Goal: Contribute content: Contribute content

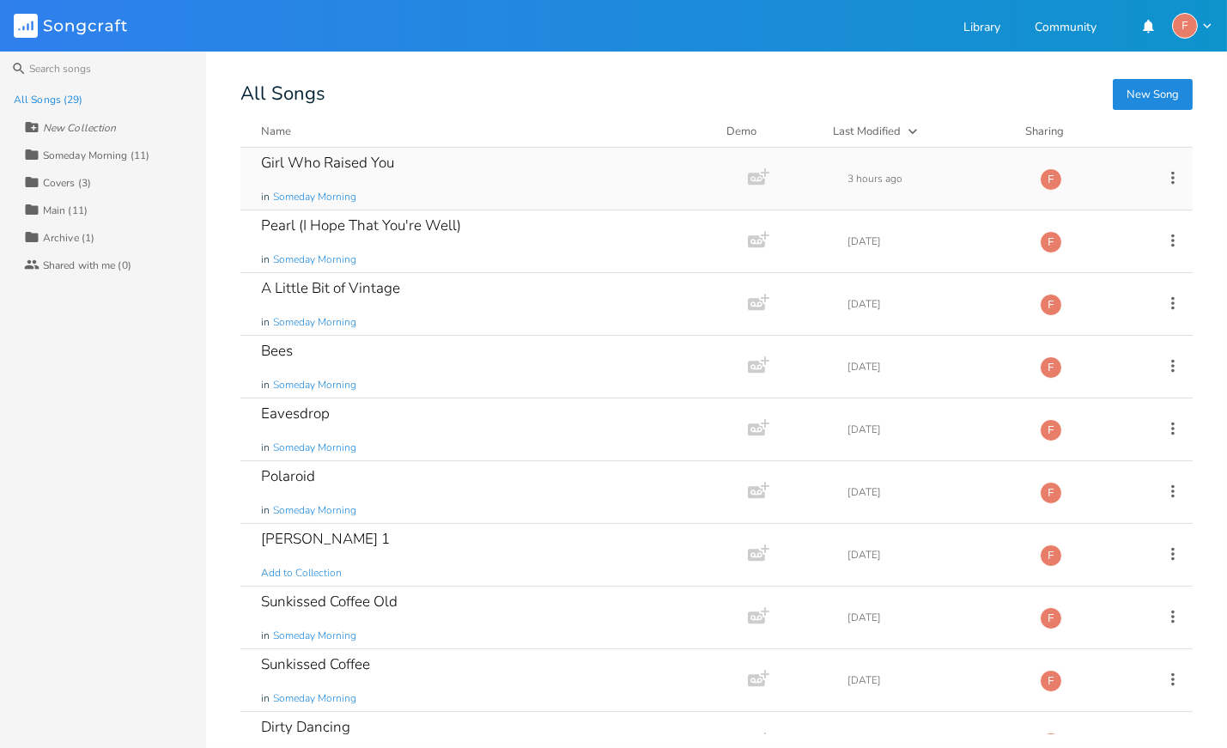
click at [326, 159] on div "Girl Who Raised You" at bounding box center [327, 162] width 133 height 15
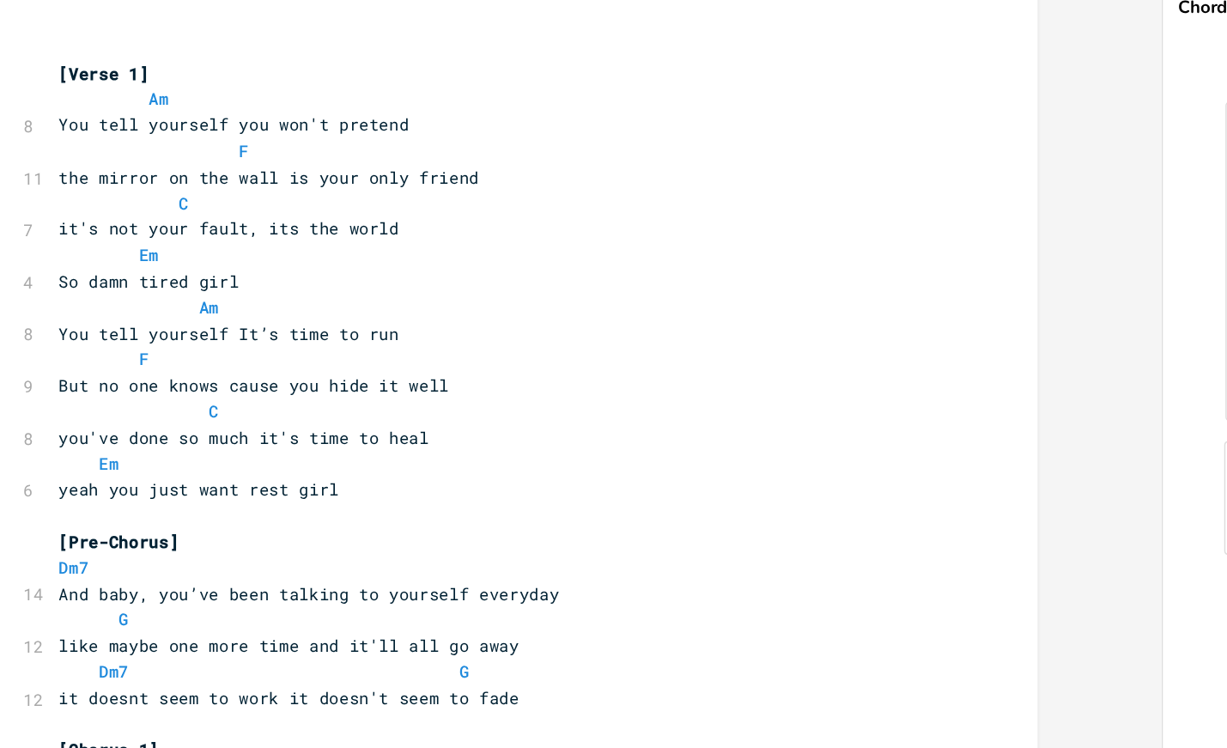
scroll to position [321, 0]
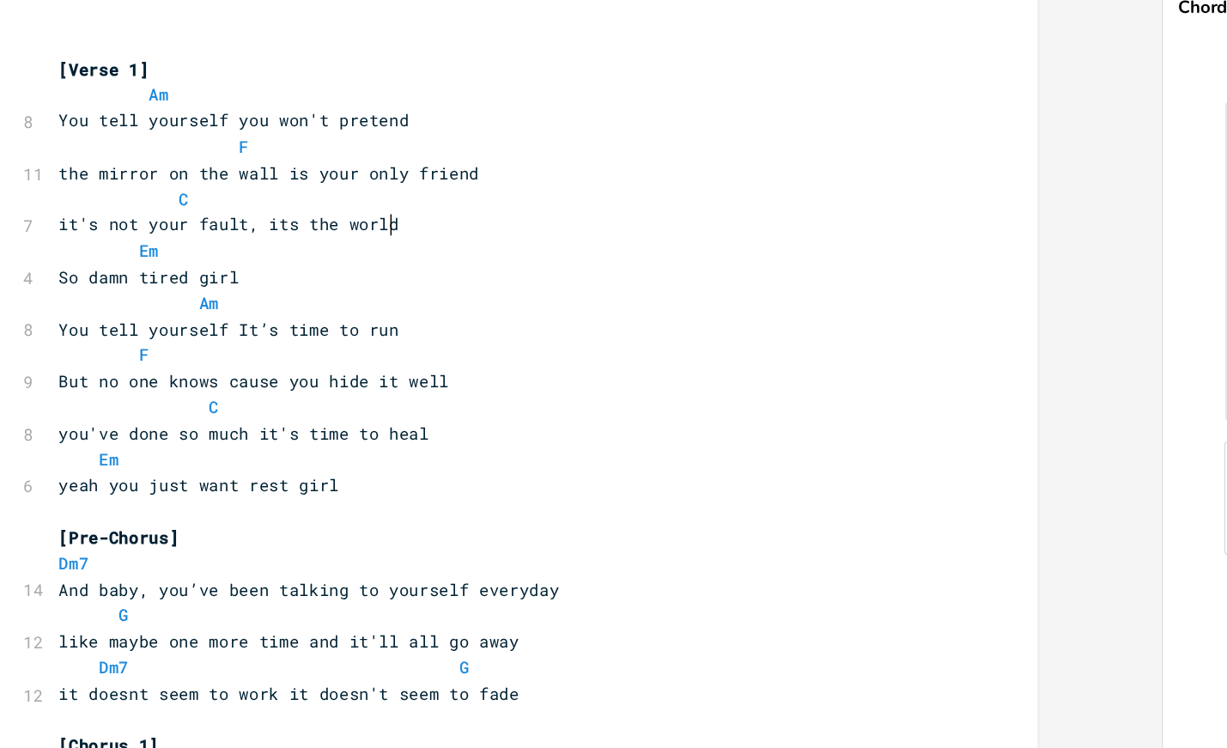
click at [387, 253] on pre "it's not your fault, its the world" at bounding box center [433, 251] width 620 height 18
click at [395, 175] on pre "You tell yourself you won't pretend" at bounding box center [433, 180] width 620 height 18
click at [426, 216] on pre "the mirror on the wall is your only friend" at bounding box center [433, 216] width 620 height 18
click at [629, 215] on pre "the mirror on the wall is your only friend" at bounding box center [433, 216] width 620 height 18
type textarea "You tell yourself It’s time to run"
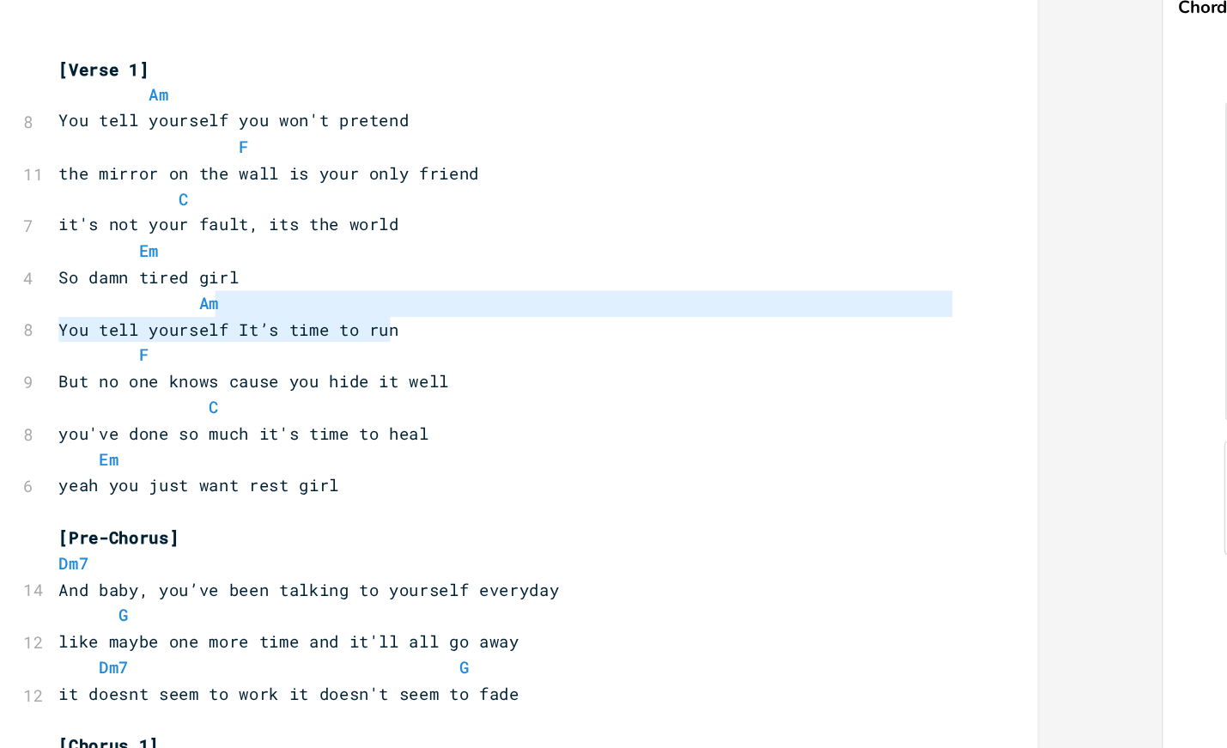
click at [367, 314] on pre "You tell yourself It’s time to run" at bounding box center [433, 323] width 620 height 18
click at [487, 427] on pre "yeah you just want rest girl" at bounding box center [433, 430] width 620 height 18
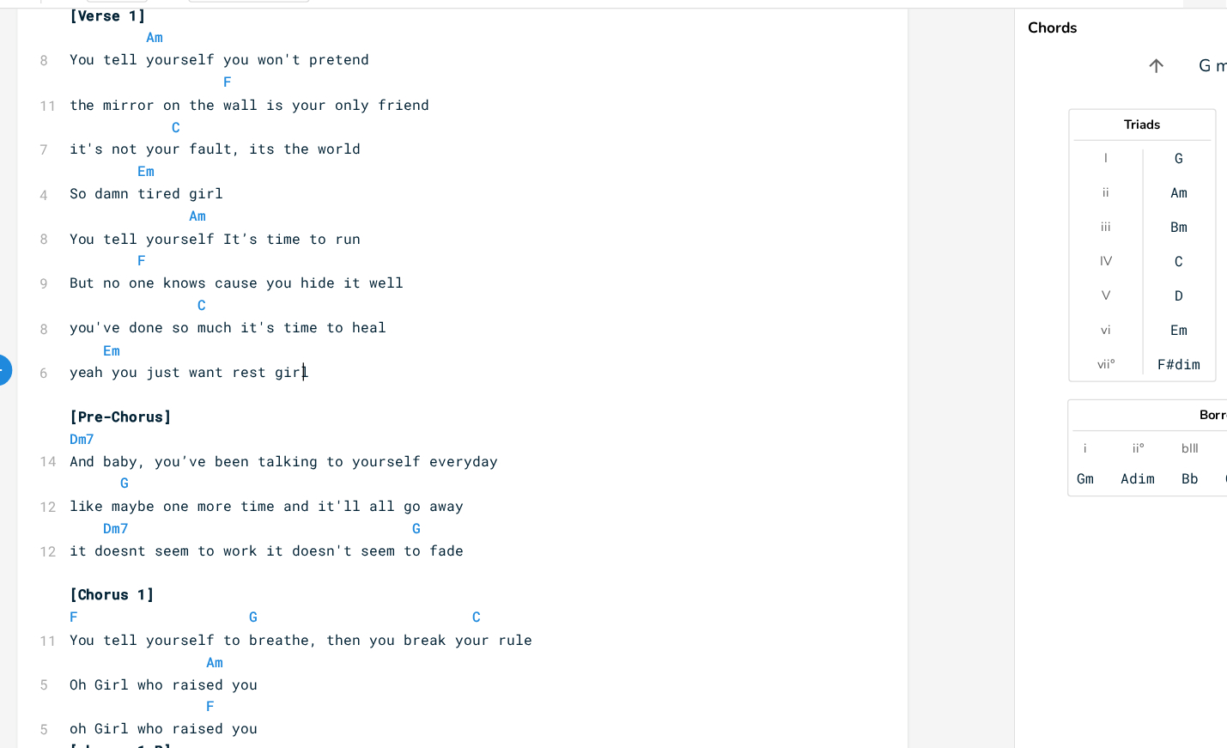
scroll to position [355, 0]
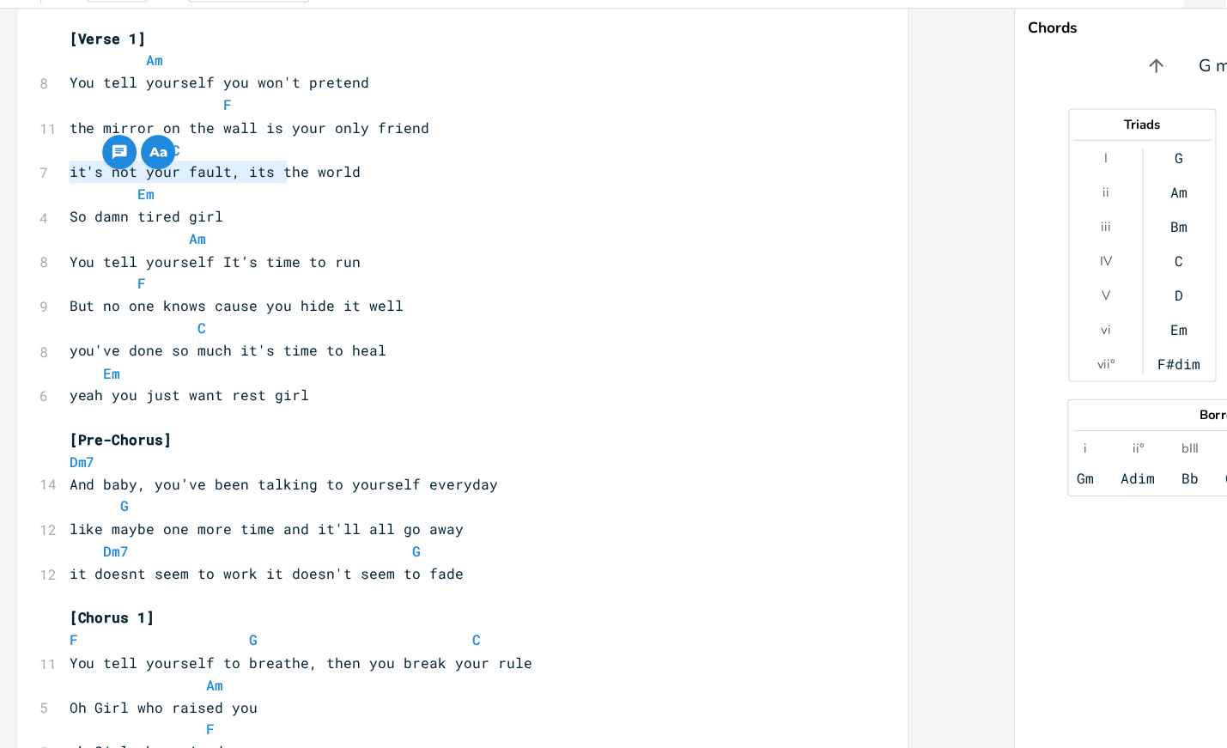
type textarea "it's not your fault, its the world"
drag, startPoint x: 120, startPoint y: 216, endPoint x: 390, endPoint y: 216, distance: 269.7
click at [392, 216] on pre "it's not your fault, its the world" at bounding box center [433, 218] width 620 height 18
click at [472, 224] on pre "it's not your fault, its the world" at bounding box center [433, 218] width 620 height 18
type textarea "it's not your fault, its the world"
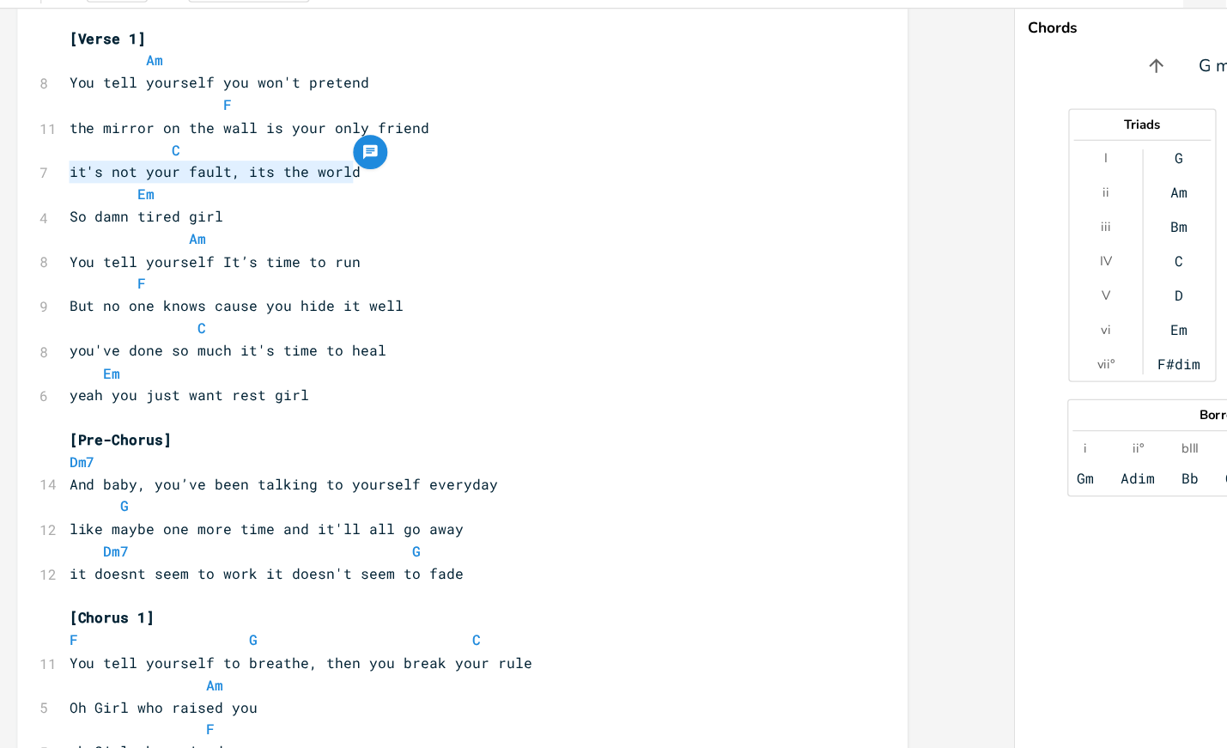
drag, startPoint x: 472, startPoint y: 224, endPoint x: 119, endPoint y: 222, distance: 353.0
click at [123, 222] on pre "it's not your fault, its the world" at bounding box center [433, 218] width 620 height 18
click at [304, 255] on pre "So damn tired girl" at bounding box center [433, 254] width 620 height 18
click at [463, 247] on pre "So damn tired girl" at bounding box center [433, 254] width 620 height 18
click at [434, 218] on pre "it's not your fault, its the world" at bounding box center [433, 218] width 620 height 18
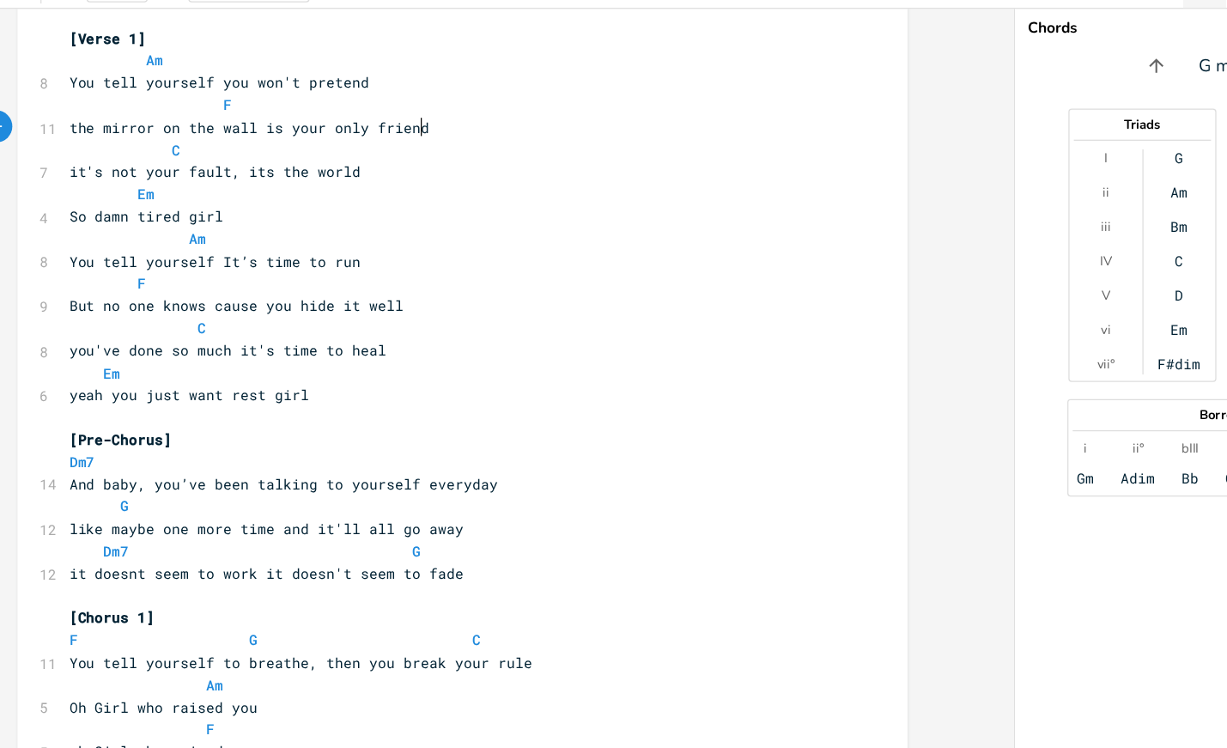
click at [443, 182] on pre "the mirror on the wall is your only friend" at bounding box center [433, 183] width 620 height 18
click at [374, 143] on pre "You tell yourself you won't pretend" at bounding box center [433, 146] width 620 height 18
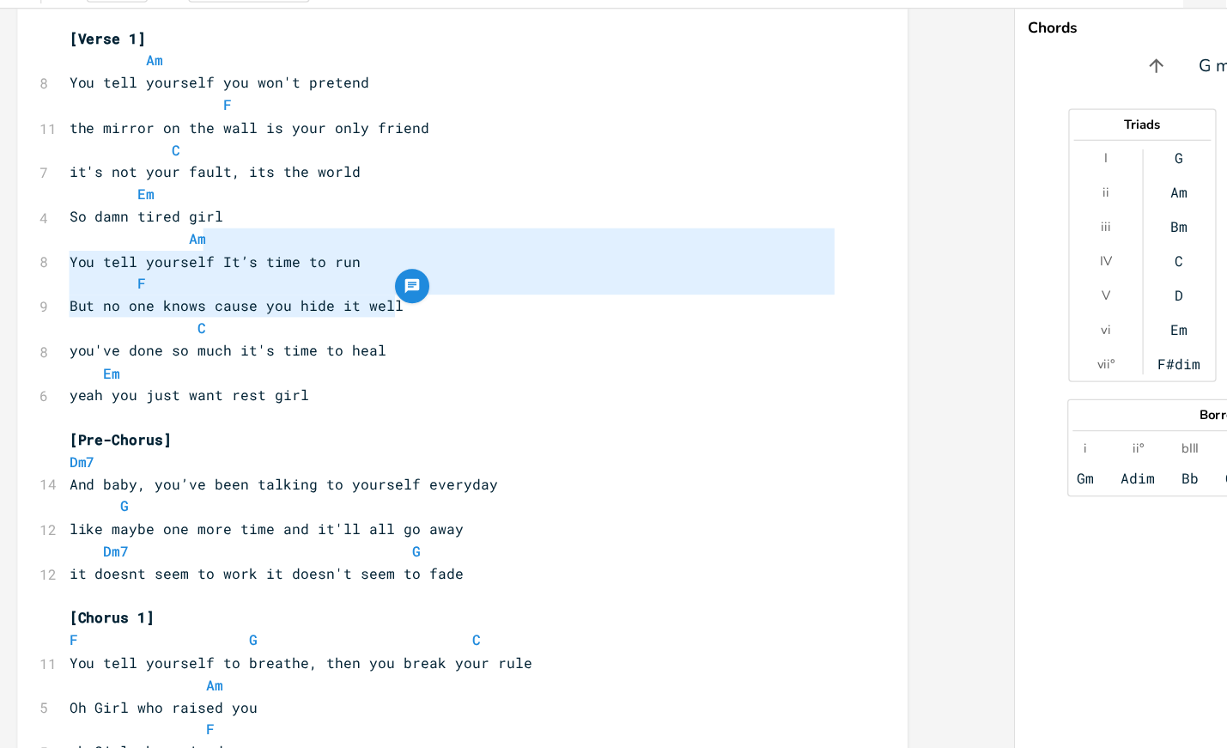
type textarea "So damn tired girl Am You tell yourself It’s time to run F But no one knows cau…"
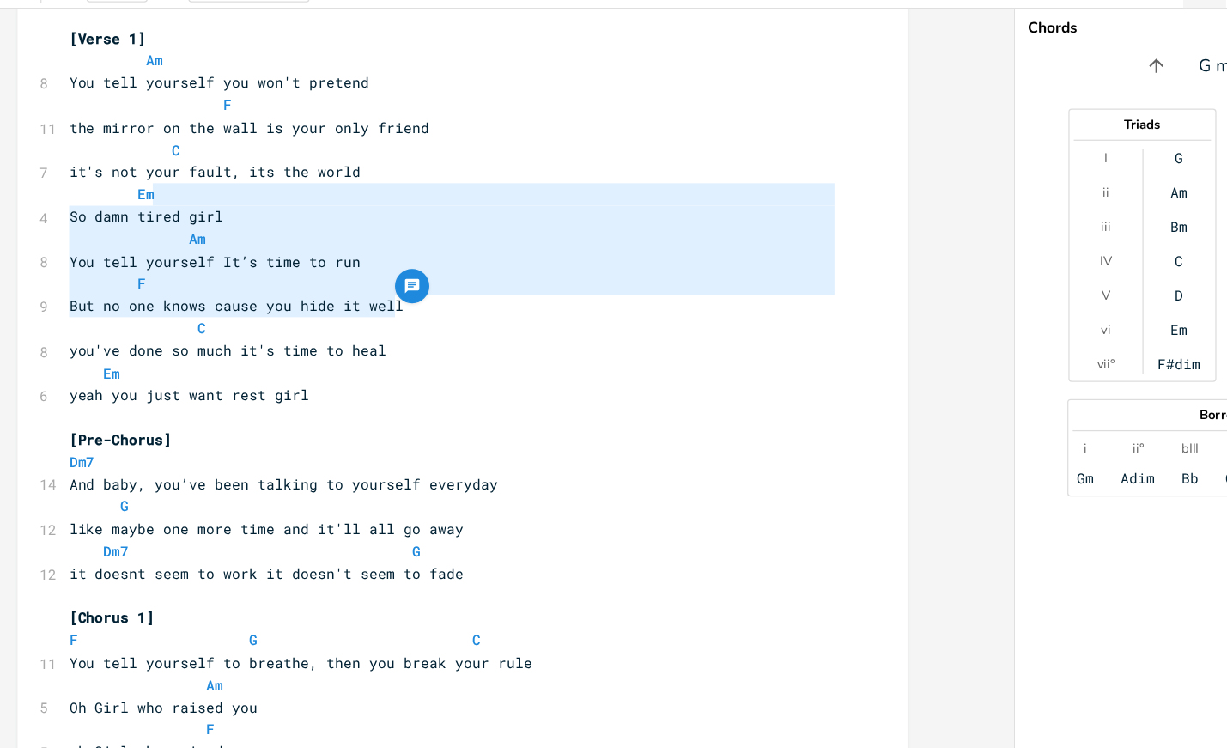
drag, startPoint x: 425, startPoint y: 330, endPoint x: 422, endPoint y: 233, distance: 97.1
click at [551, 337] on pre "C" at bounding box center [433, 343] width 620 height 18
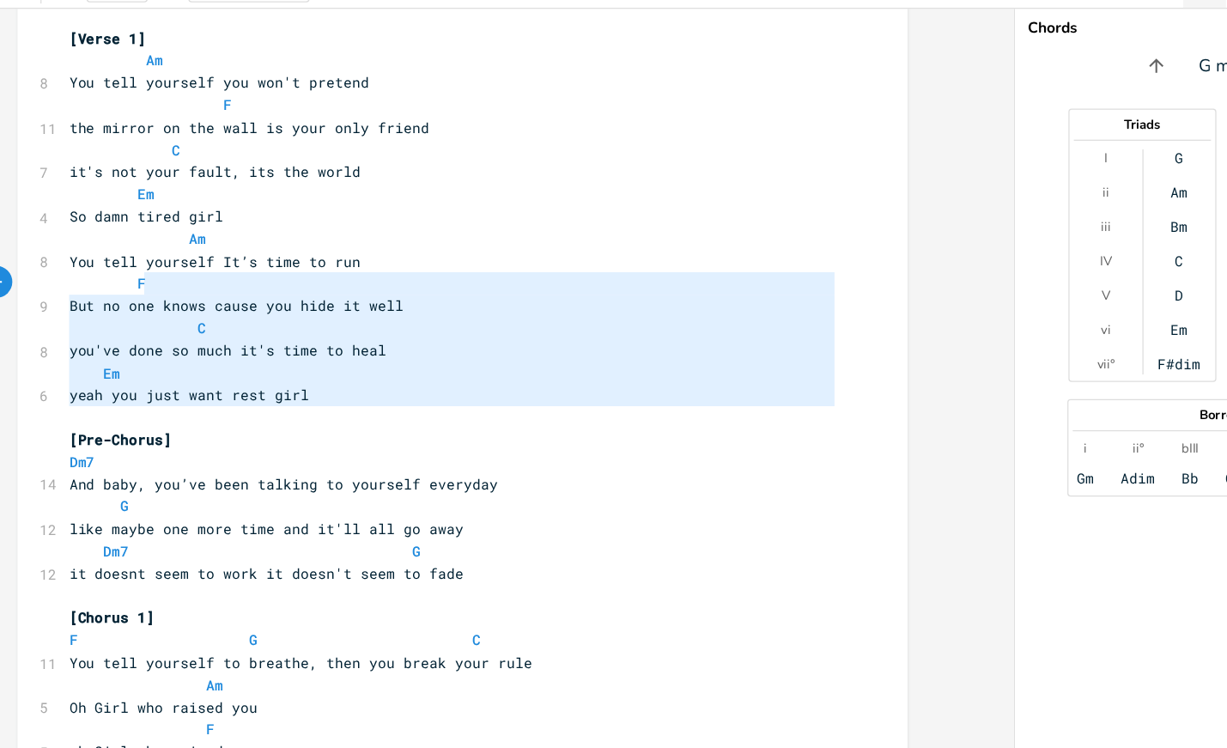
type textarea "Am You tell yourself It’s time to run F But no one knows cause you hide it well…"
drag, startPoint x: 510, startPoint y: 423, endPoint x: 544, endPoint y: 261, distance: 164.9
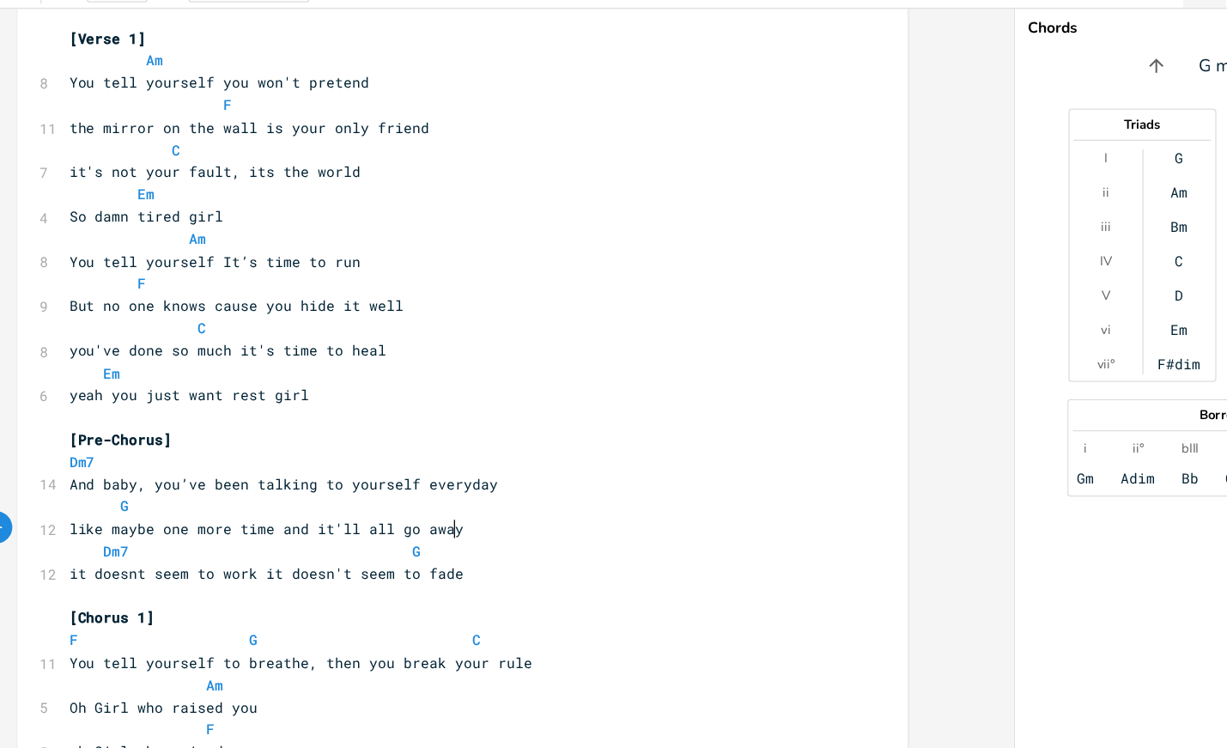
click at [542, 498] on pre "like maybe one more time and it'll all go away" at bounding box center [433, 504] width 620 height 18
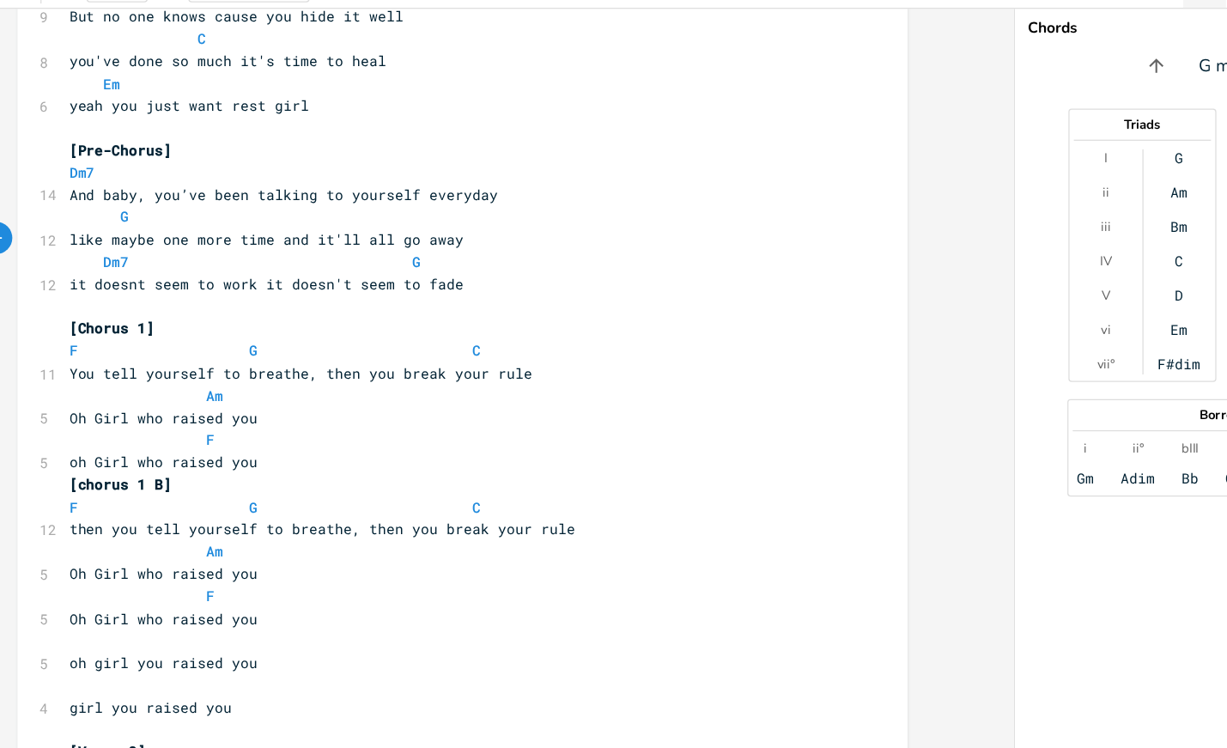
scroll to position [588, 0]
type textarea "then you break your rule"
drag, startPoint x: 319, startPoint y: 378, endPoint x: 540, endPoint y: 380, distance: 221.6
click at [540, 382] on pre "You tell yourself to breathe, then you break your rule" at bounding box center [433, 378] width 620 height 18
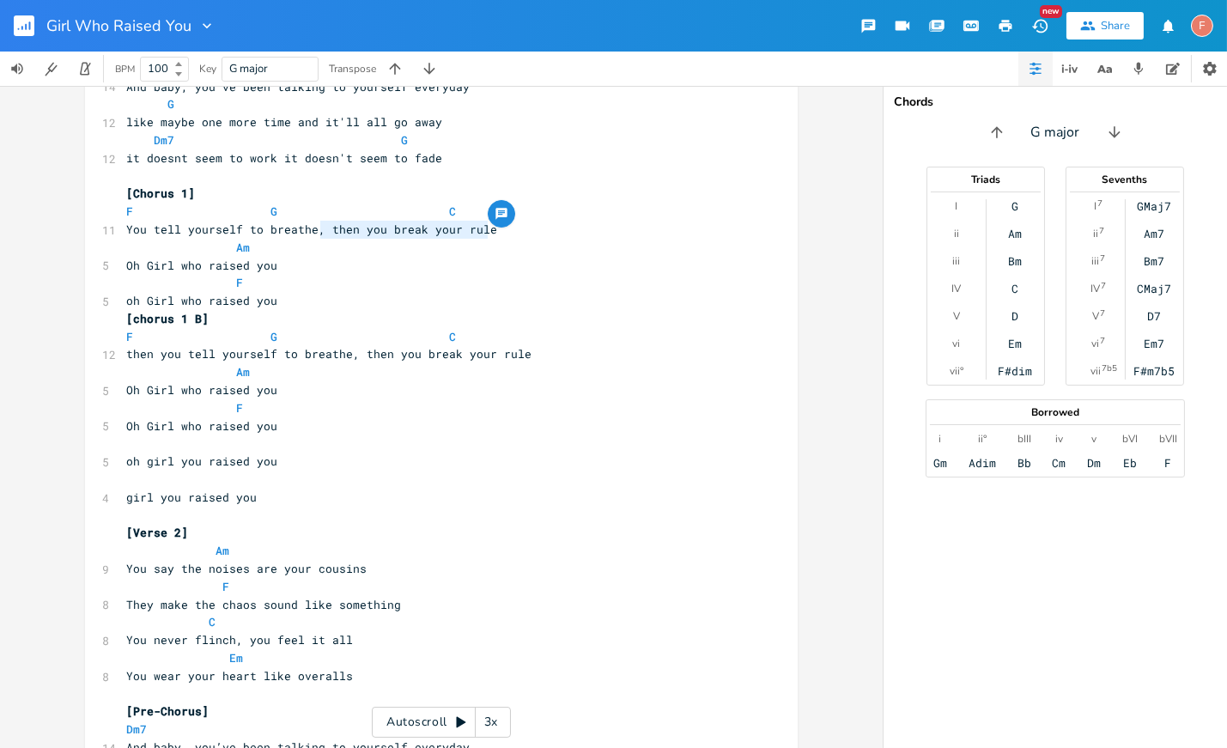
scroll to position [735, 0]
click at [524, 423] on pre "Oh Girl who raised you" at bounding box center [433, 427] width 620 height 18
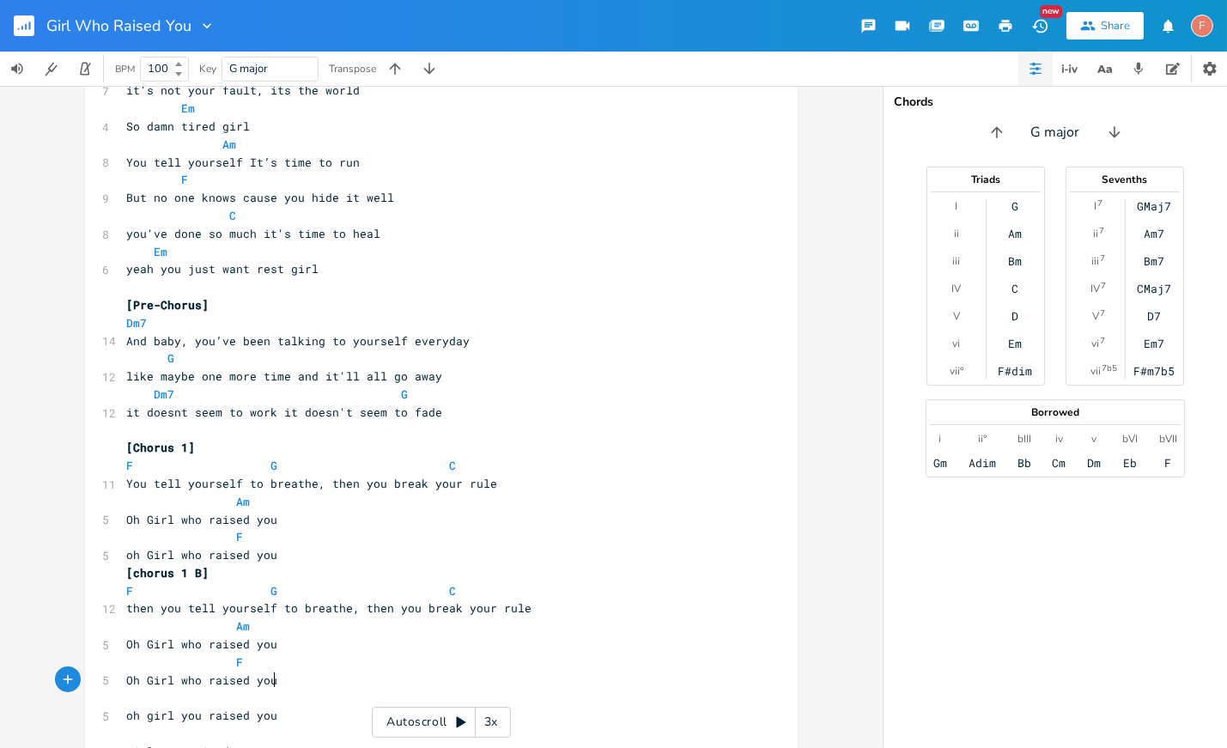
scroll to position [487, 0]
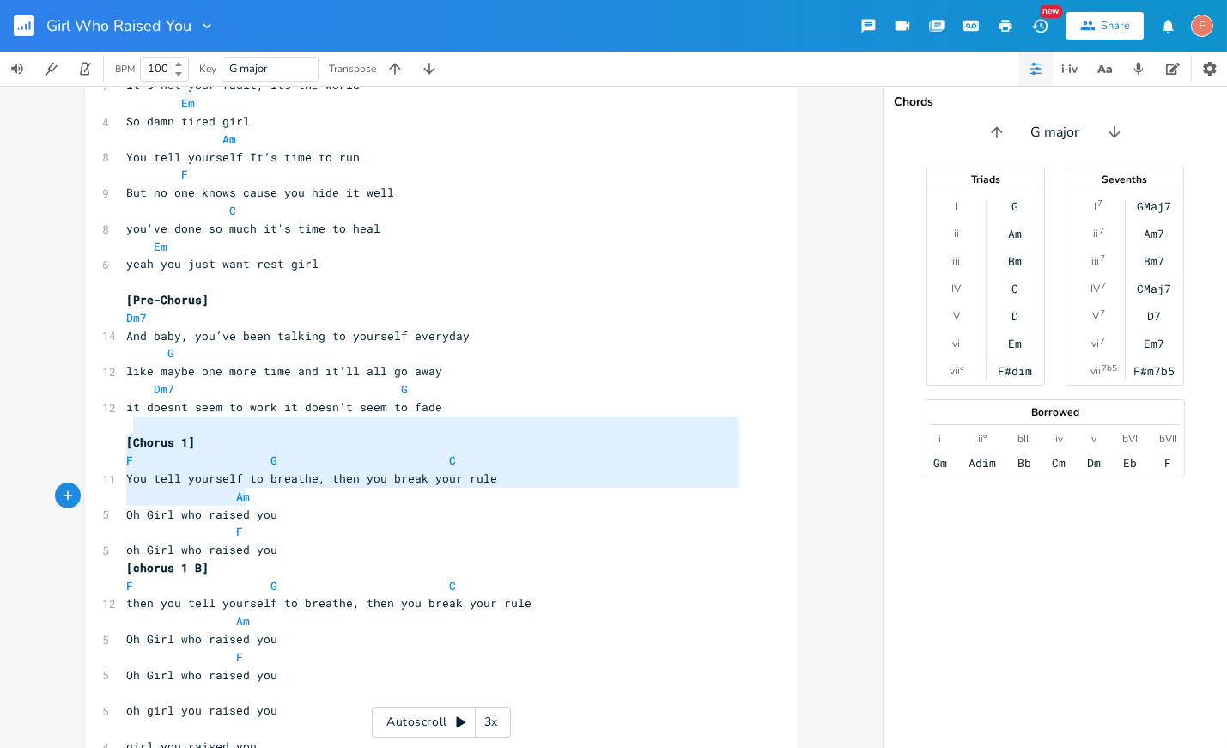
type textarea "[Chorus 1] F G C You tell yourself to breathe, then you break your rule Am Oh G…"
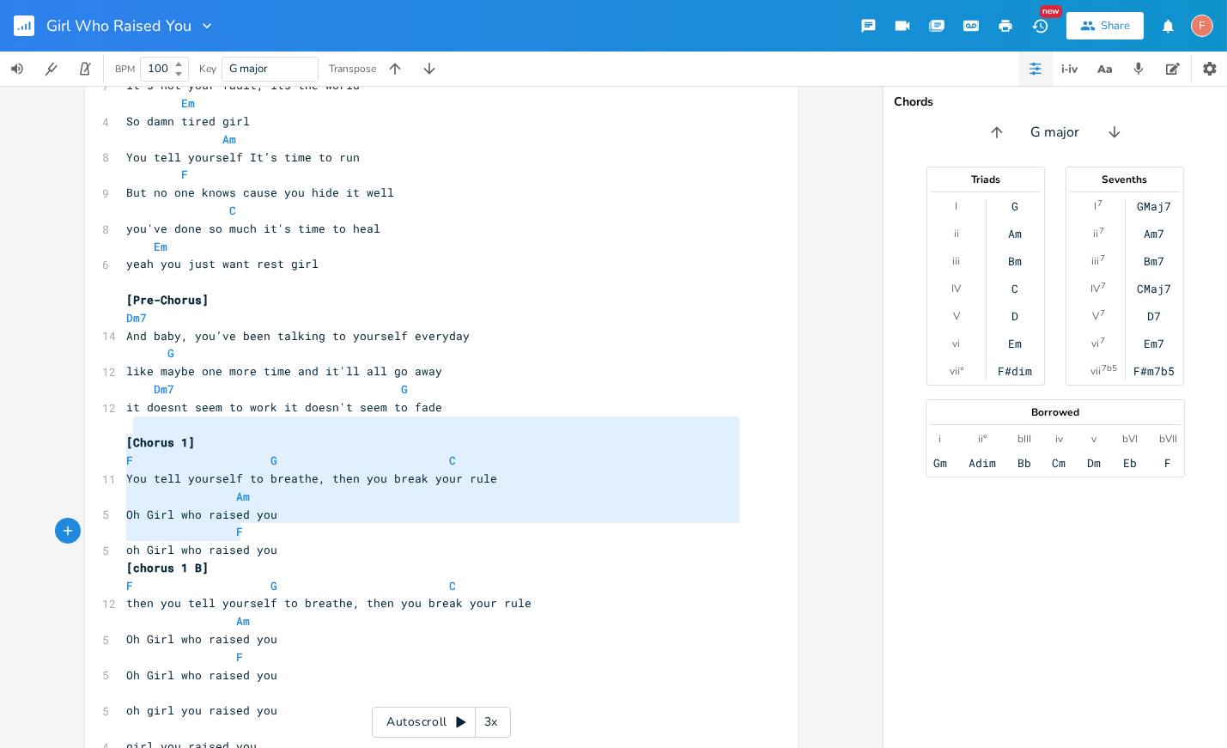
drag, startPoint x: 527, startPoint y: 426, endPoint x: 550, endPoint y: 525, distance: 101.3
click at [618, 567] on pre "[chorus 1 B]" at bounding box center [433, 568] width 620 height 18
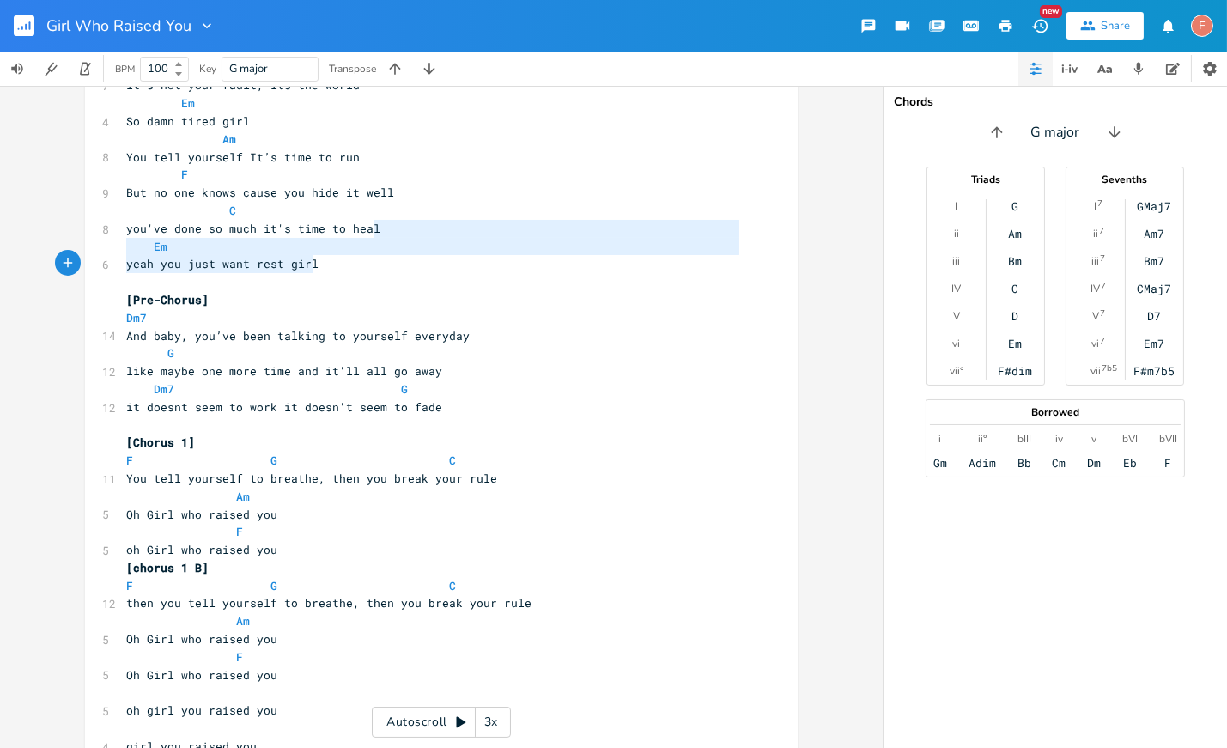
type textarea "Em yeah you just want rest girl [Pre-Chorus] Dm7 And baby, you’ve been talking …"
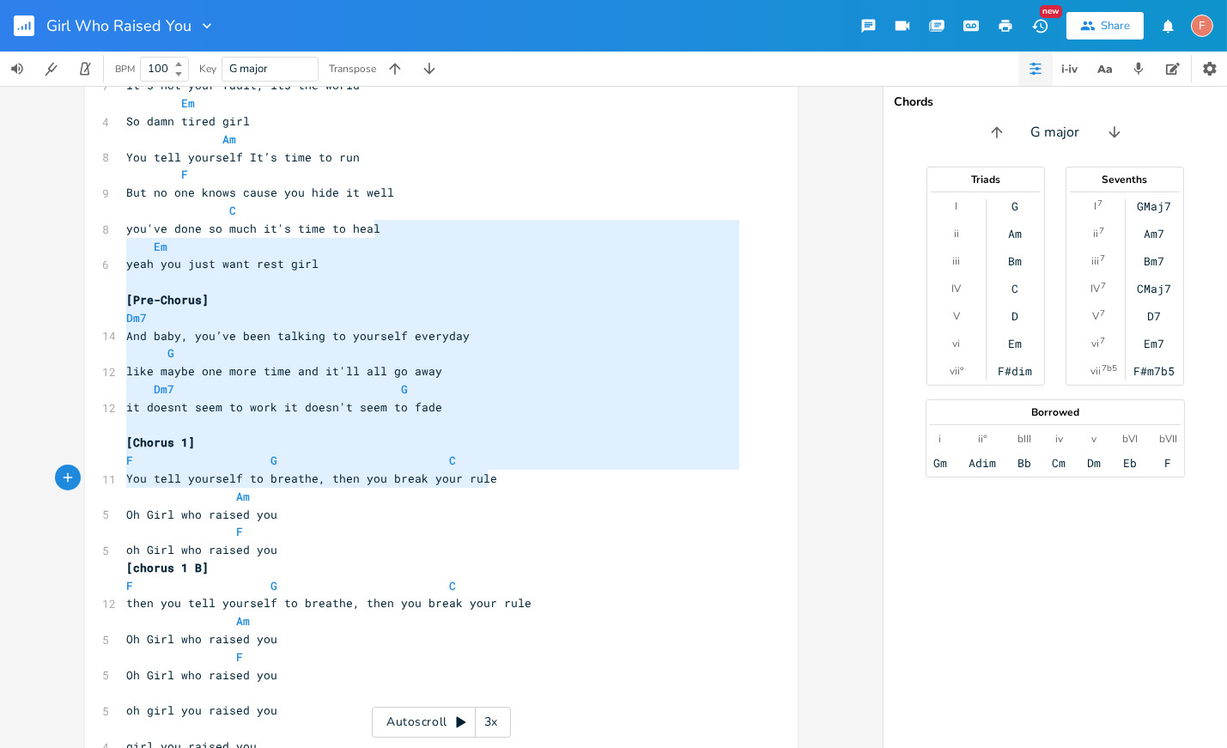
drag, startPoint x: 458, startPoint y: 236, endPoint x: 624, endPoint y: 477, distance: 292.1
click at [605, 345] on pre "G" at bounding box center [433, 353] width 620 height 18
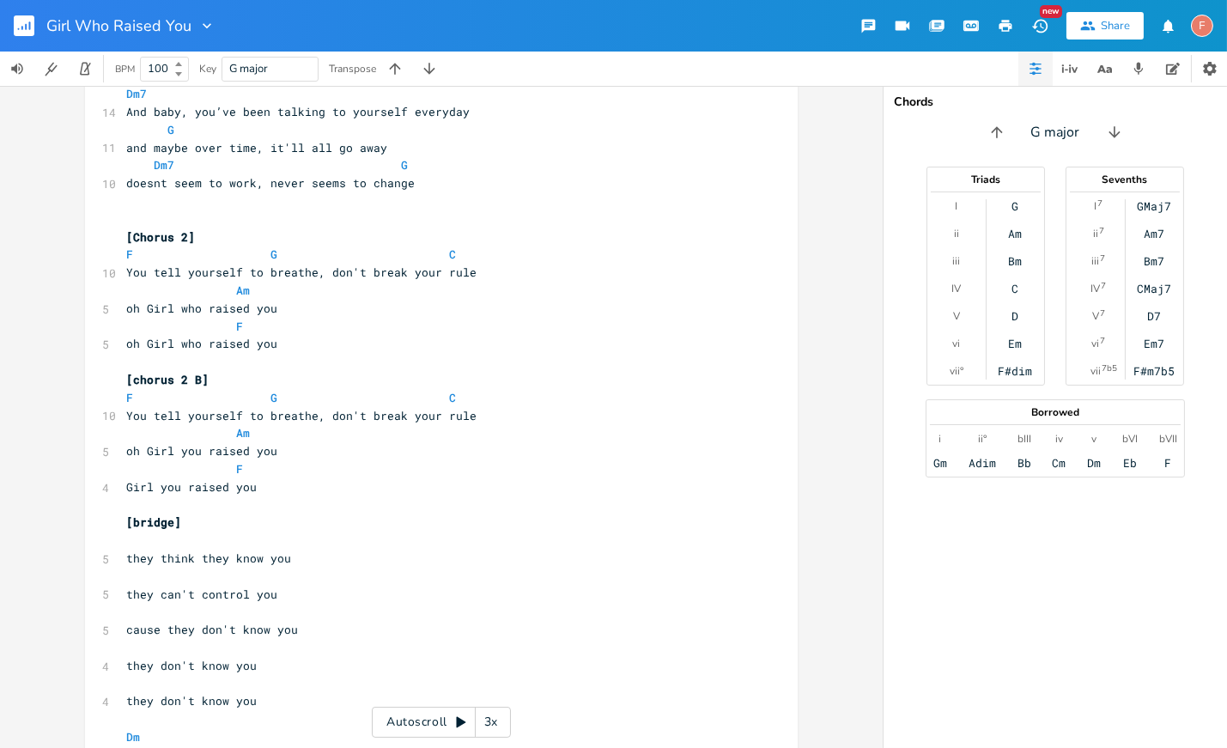
scroll to position [723, 0]
